Goal: Information Seeking & Learning: Learn about a topic

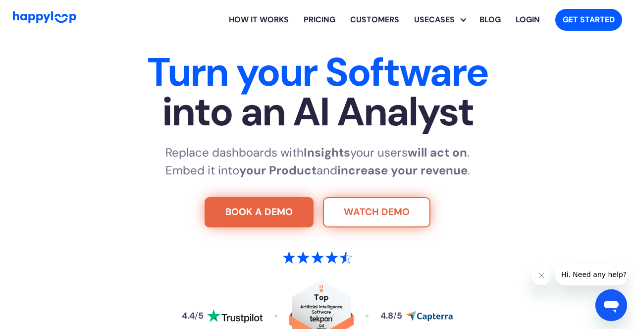
click at [389, 210] on link "WATCH DEMO" at bounding box center [376, 212] width 107 height 31
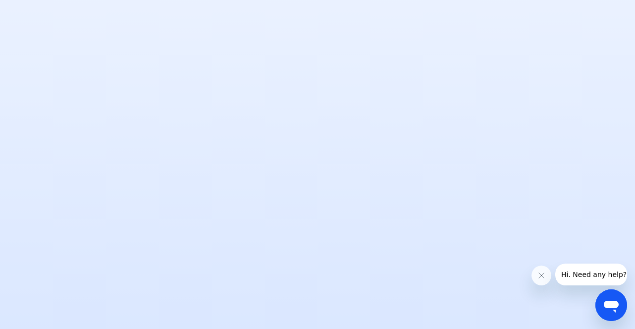
scroll to position [815, 0]
click at [614, 309] on icon "Open messaging window" at bounding box center [611, 305] width 18 height 18
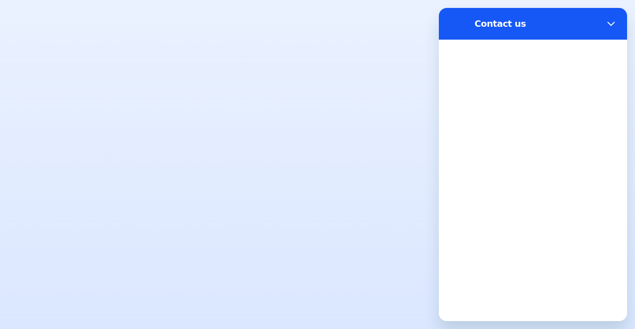
scroll to position [0, 0]
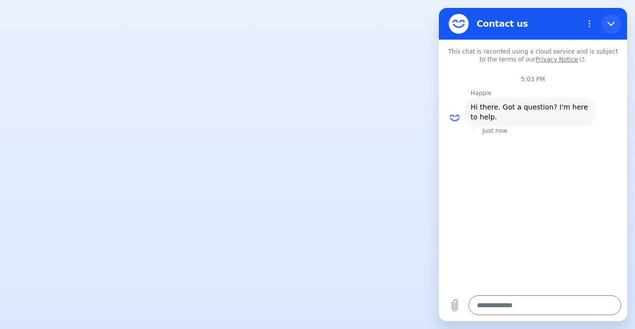
click at [611, 25] on icon "Close" at bounding box center [610, 24] width 7 height 4
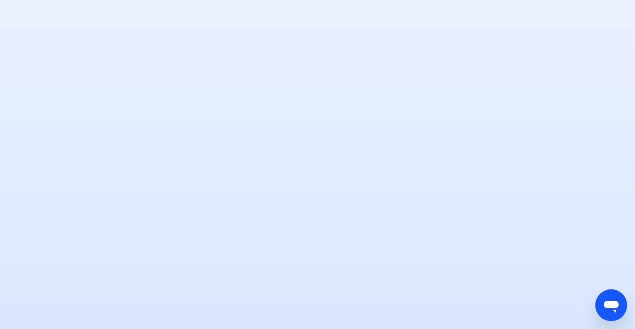
click at [592, 172] on div at bounding box center [318, 159] width 610 height 332
type textarea "*"
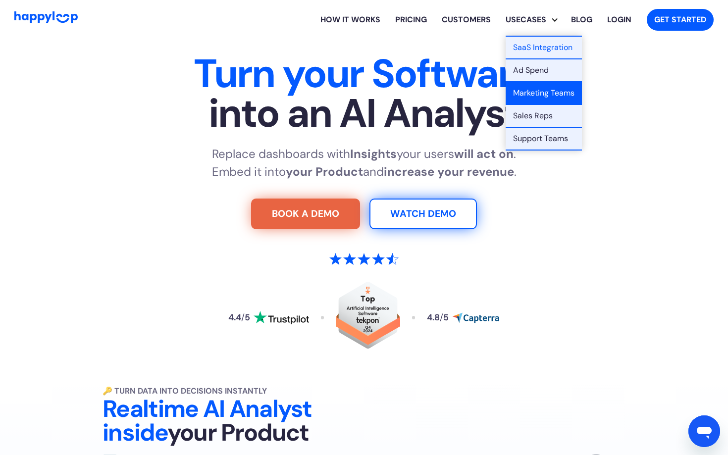
click at [523, 97] on link "Marketing Teams" at bounding box center [544, 93] width 76 height 23
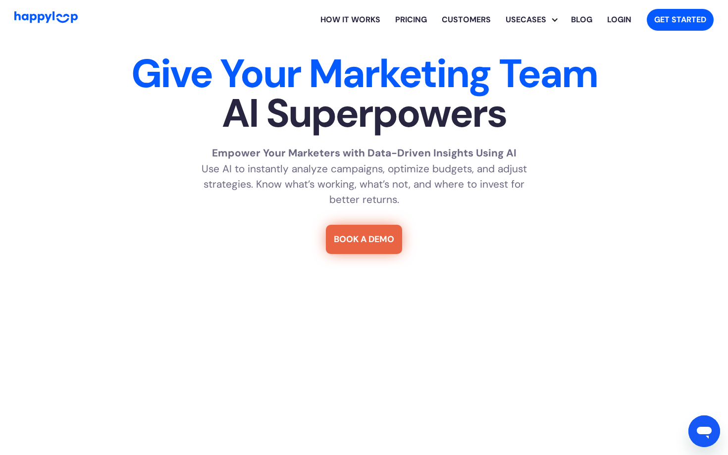
click at [363, 18] on link "How it works" at bounding box center [350, 20] width 75 height 32
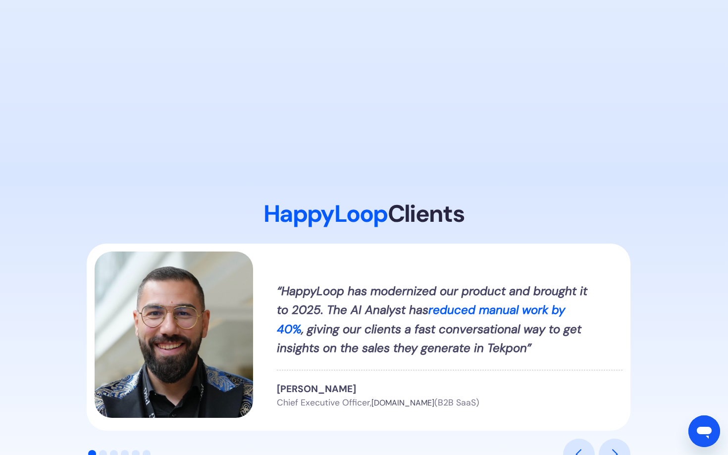
scroll to position [968, 0]
